Goal: Communication & Community: Answer question/provide support

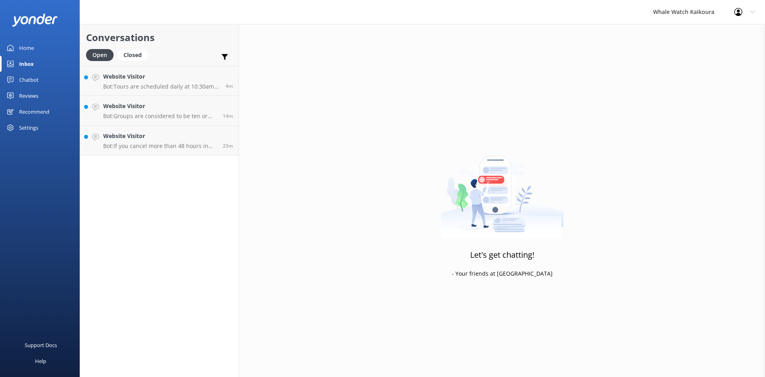
click at [157, 84] on p "Bot: Tours are scheduled daily at 10:30am year-round. Extra tours may be added …" at bounding box center [161, 86] width 116 height 7
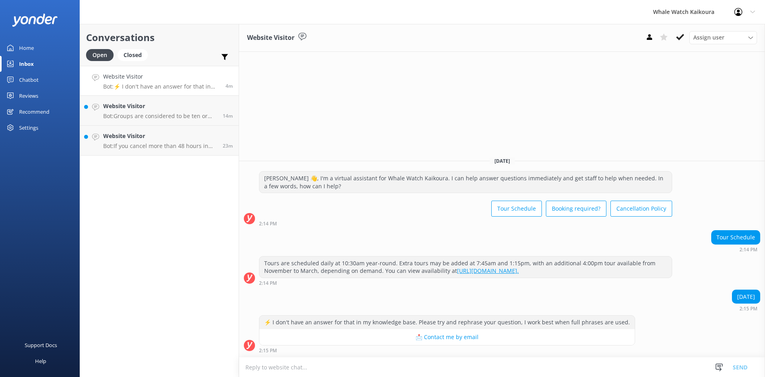
click at [369, 365] on textarea at bounding box center [502, 367] width 526 height 20
click at [292, 365] on textarea "[PERSON_NAME], please see our wbeitse for our live aviabiality." at bounding box center [502, 367] width 526 height 20
drag, startPoint x: 292, startPoint y: 367, endPoint x: 418, endPoint y: 367, distance: 125.9
click at [418, 367] on textarea "[PERSON_NAME], please see our wbeitse for our live aviabiality." at bounding box center [502, 367] width 526 height 20
drag, startPoint x: 310, startPoint y: 367, endPoint x: 292, endPoint y: 296, distance: 73.2
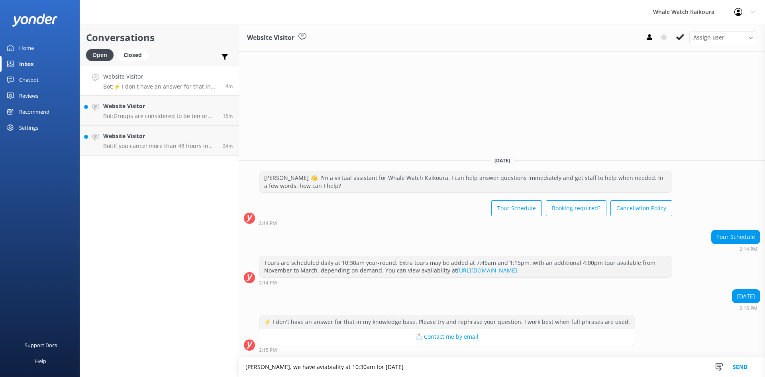
click at [281, 232] on div "Tour Schedule 2:14 PM" at bounding box center [502, 240] width 526 height 22
click at [306, 367] on textarea "[PERSON_NAME], we have aviabiality at 10;30am for [DATE]" at bounding box center [502, 367] width 526 height 20
click at [334, 366] on textarea "Kia Ora, we have availability at 10;30am for [DATE]" at bounding box center [502, 367] width 526 height 20
click at [400, 367] on textarea "[PERSON_NAME], we have availability at 10:30am for [DATE]" at bounding box center [502, 367] width 526 height 20
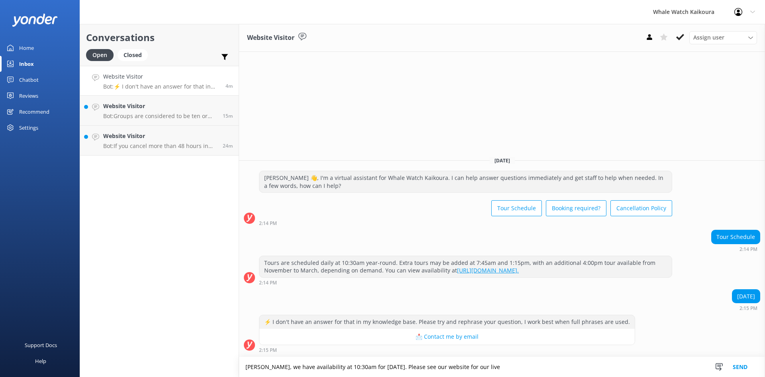
click at [304, 371] on textarea "[PERSON_NAME], we have availability at 10:30am for [DATE]. Please see our websi…" at bounding box center [502, 367] width 526 height 20
click at [478, 367] on textarea "[PERSON_NAME], we have availability at 10:30am for [DATE]. Please see our websi…" at bounding box center [502, 367] width 526 height 20
paste textarea "availability"
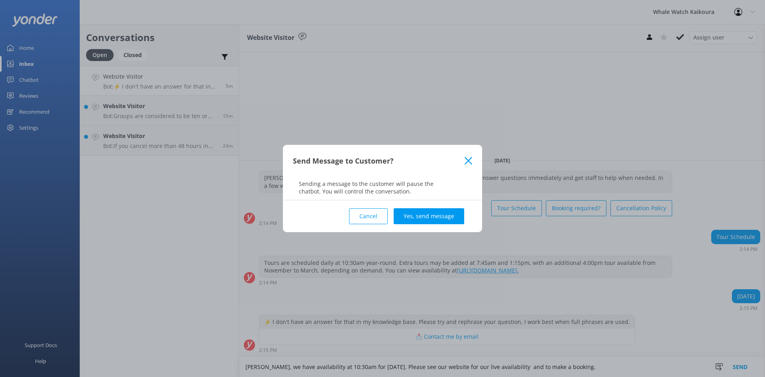
type textarea "[PERSON_NAME], we have availability at 10:30am for [DATE]. Please see our websi…"
click at [425, 207] on div "Cancel Yes, send message" at bounding box center [382, 216] width 179 height 32
click at [425, 216] on button "Yes, send message" at bounding box center [429, 216] width 71 height 16
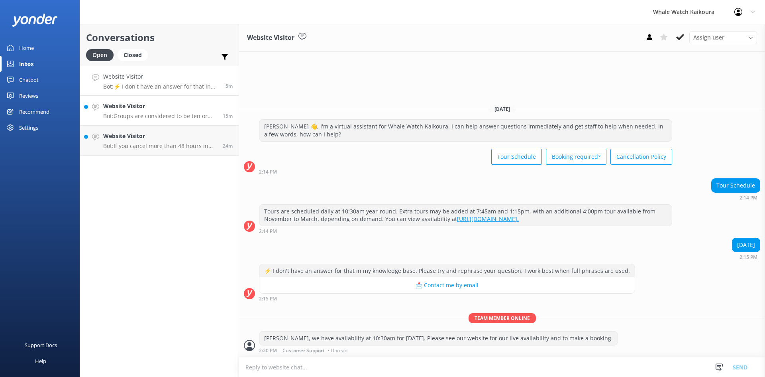
click at [164, 97] on link "Website Visitor Bot: Groups are considered to be ten or more people and are off…" at bounding box center [159, 111] width 159 height 30
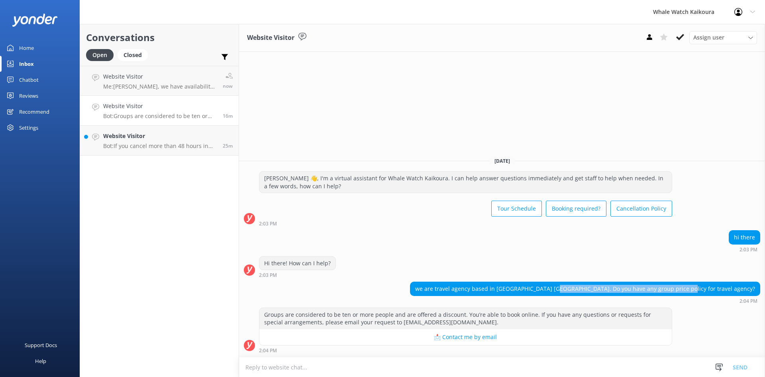
drag, startPoint x: 628, startPoint y: 288, endPoint x: 750, endPoint y: 289, distance: 122.3
click at [750, 289] on div "we are travel agency based in [GEOGRAPHIC_DATA] [GEOGRAPHIC_DATA]. Do you have …" at bounding box center [584, 289] width 349 height 14
click at [739, 308] on div "Groups are considered to be ten or more people and are offered a discount. You’…" at bounding box center [502, 329] width 526 height 45
click at [329, 363] on textarea at bounding box center [502, 367] width 526 height 20
click at [137, 136] on h4 "Website Visitor" at bounding box center [160, 135] width 114 height 9
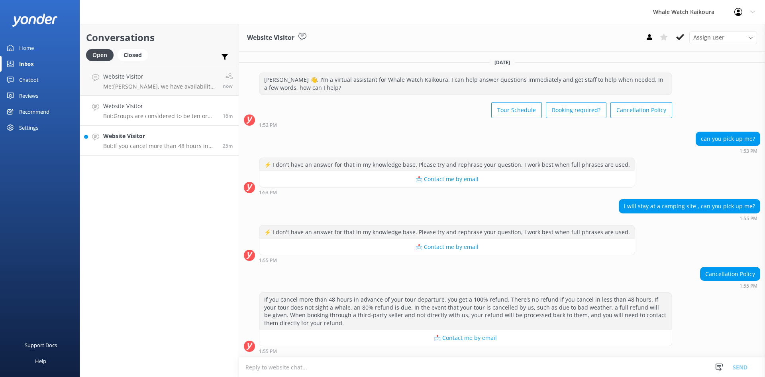
scroll to position [1, 0]
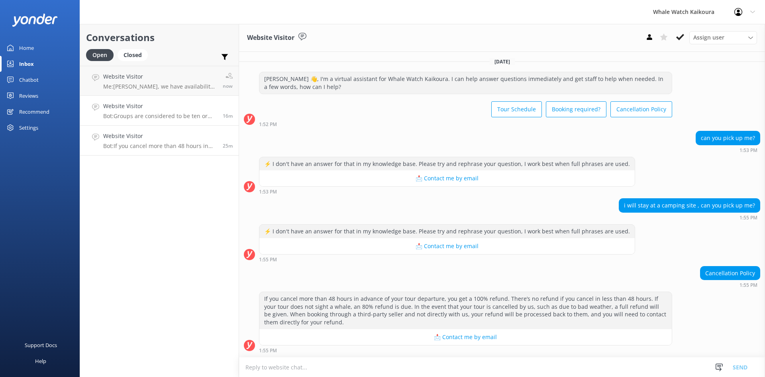
click at [153, 118] on p "Bot: Groups are considered to be ten or more people and are offered a discount.…" at bounding box center [160, 115] width 114 height 7
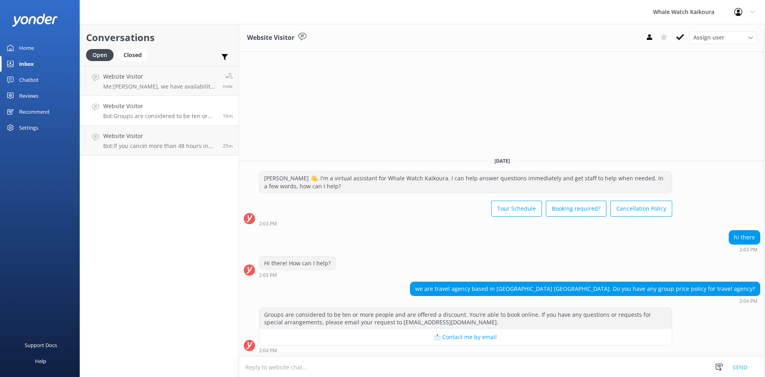
click at [309, 367] on textarea at bounding box center [502, 367] width 526 height 20
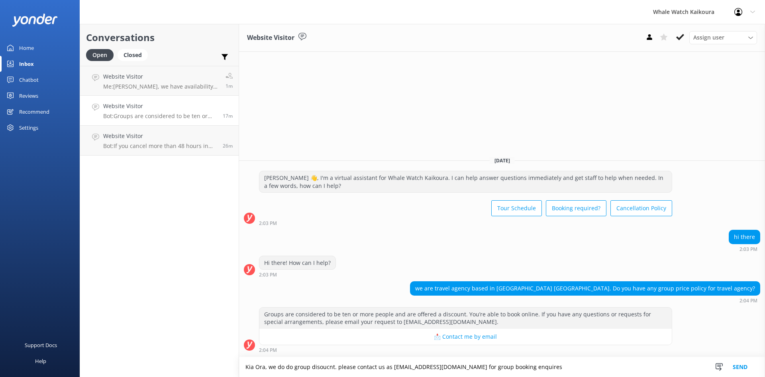
paste textarea "ora, Yes, we do offer group discounts. For group booking inquiries, please cont…"
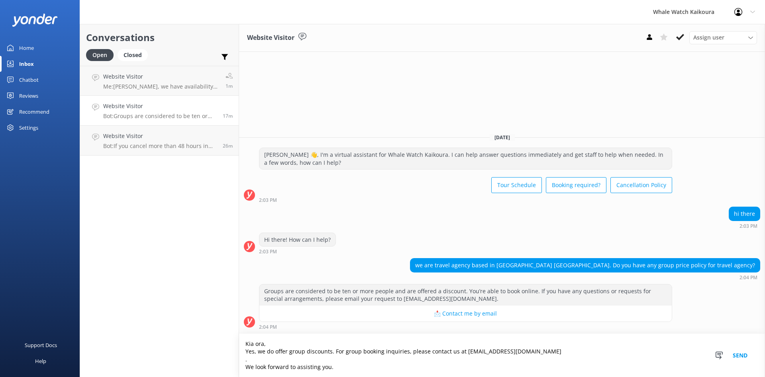
drag, startPoint x: 339, startPoint y: 369, endPoint x: 236, endPoint y: 360, distance: 103.6
click at [236, 360] on div "Conversations Open Closed Important Assigned to me Unassigned Website Visitor M…" at bounding box center [422, 200] width 685 height 353
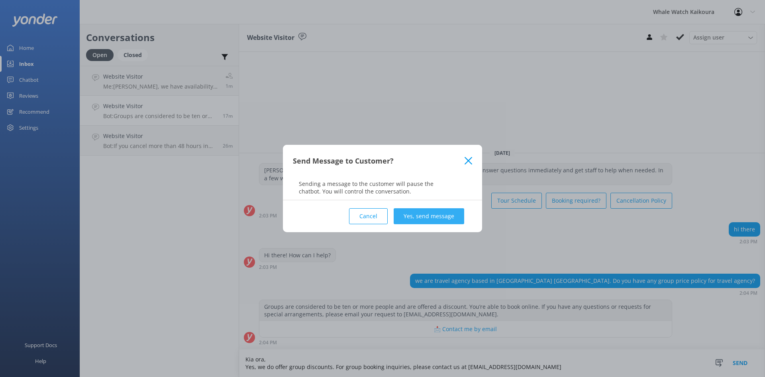
type textarea "Kia ora, Yes, we do offer group discounts. For group booking inquiries, please …"
click at [426, 217] on button "Yes, send message" at bounding box center [429, 216] width 71 height 16
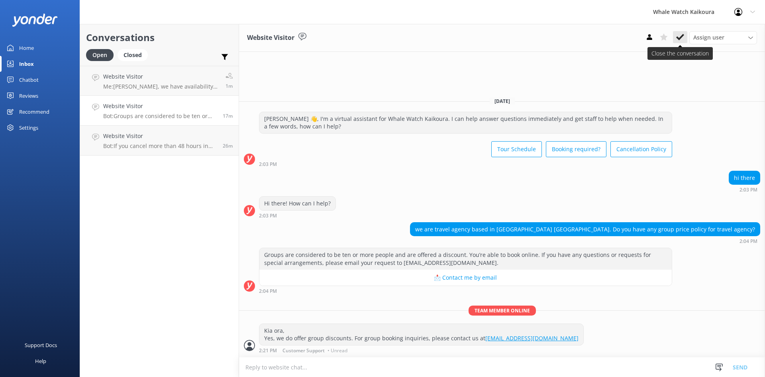
click at [682, 36] on use at bounding box center [680, 37] width 8 height 6
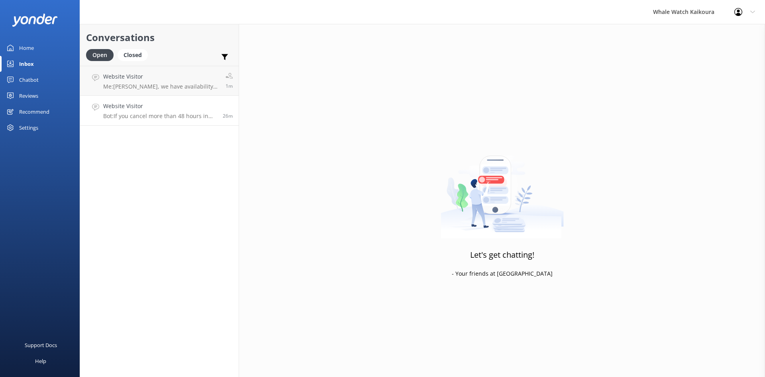
click at [139, 117] on p "Bot: If you cancel more than 48 hours in advance of your tour departure, you ge…" at bounding box center [160, 115] width 114 height 7
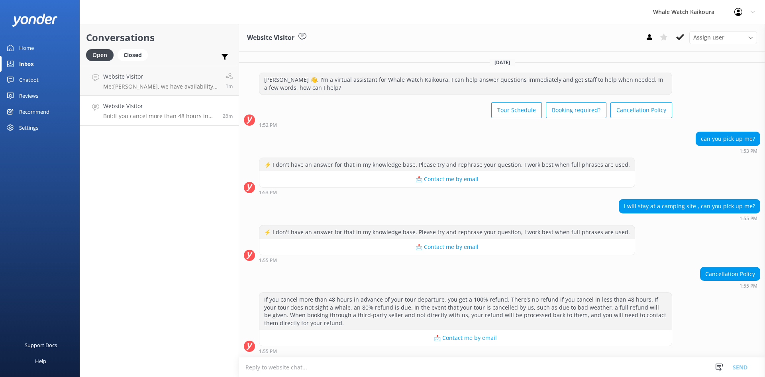
scroll to position [1, 0]
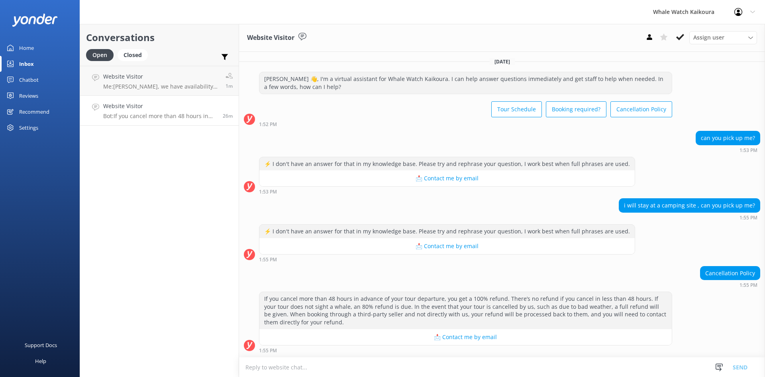
click at [373, 359] on textarea at bounding box center [502, 367] width 526 height 20
paste textarea "Unfortunately, we do not offer a pick-up service. We apologise for any inconven…"
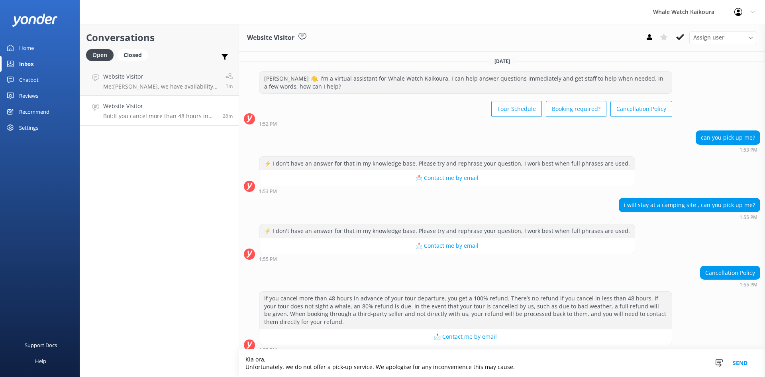
scroll to position [9, 0]
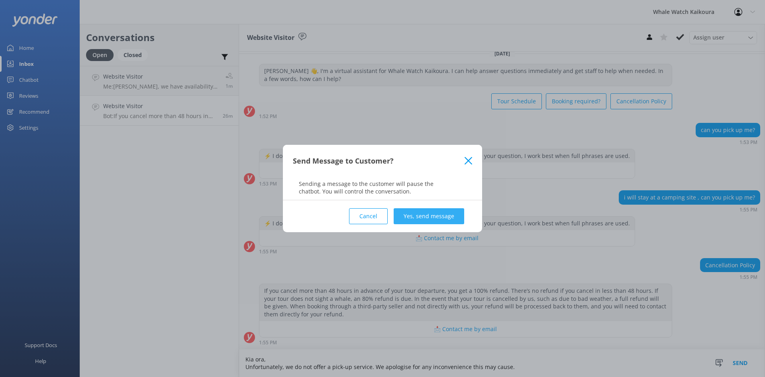
type textarea "Kia ora, Unfortunately, we do not offer a pick-up service. We apologise for any…"
click at [450, 215] on button "Yes, send message" at bounding box center [429, 216] width 71 height 16
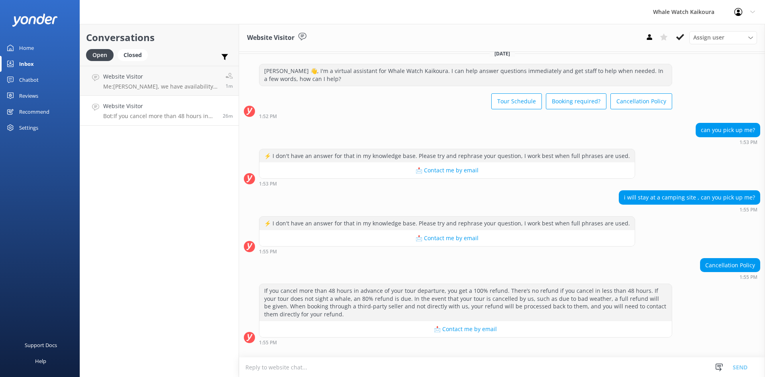
scroll to position [60, 0]
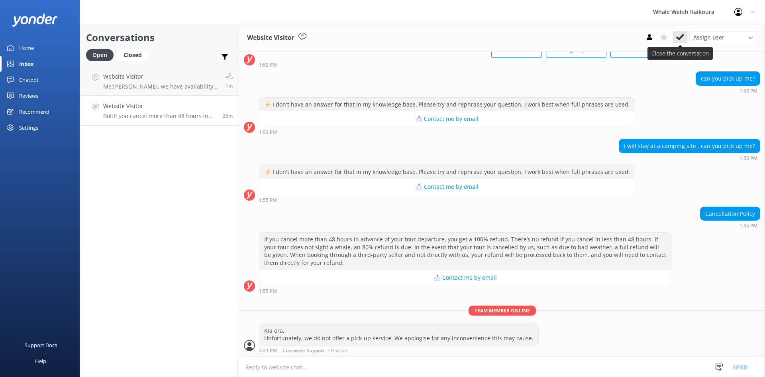
click at [681, 37] on use at bounding box center [680, 37] width 8 height 6
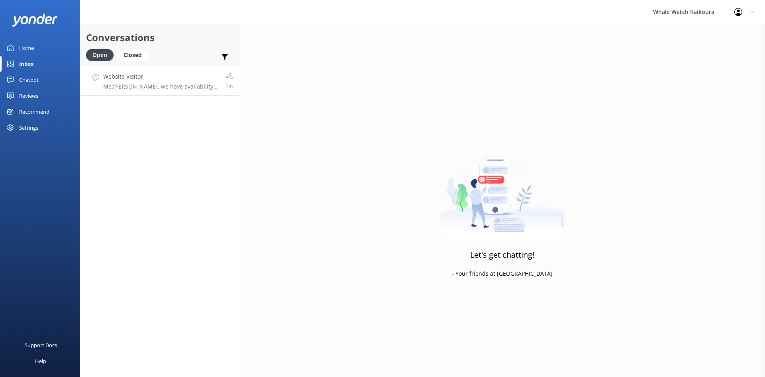
click at [171, 70] on link "Website Visitor Me: [GEOGRAPHIC_DATA], we have availability at 10:30am for [DAT…" at bounding box center [159, 81] width 159 height 30
